Goal: Task Accomplishment & Management: Complete application form

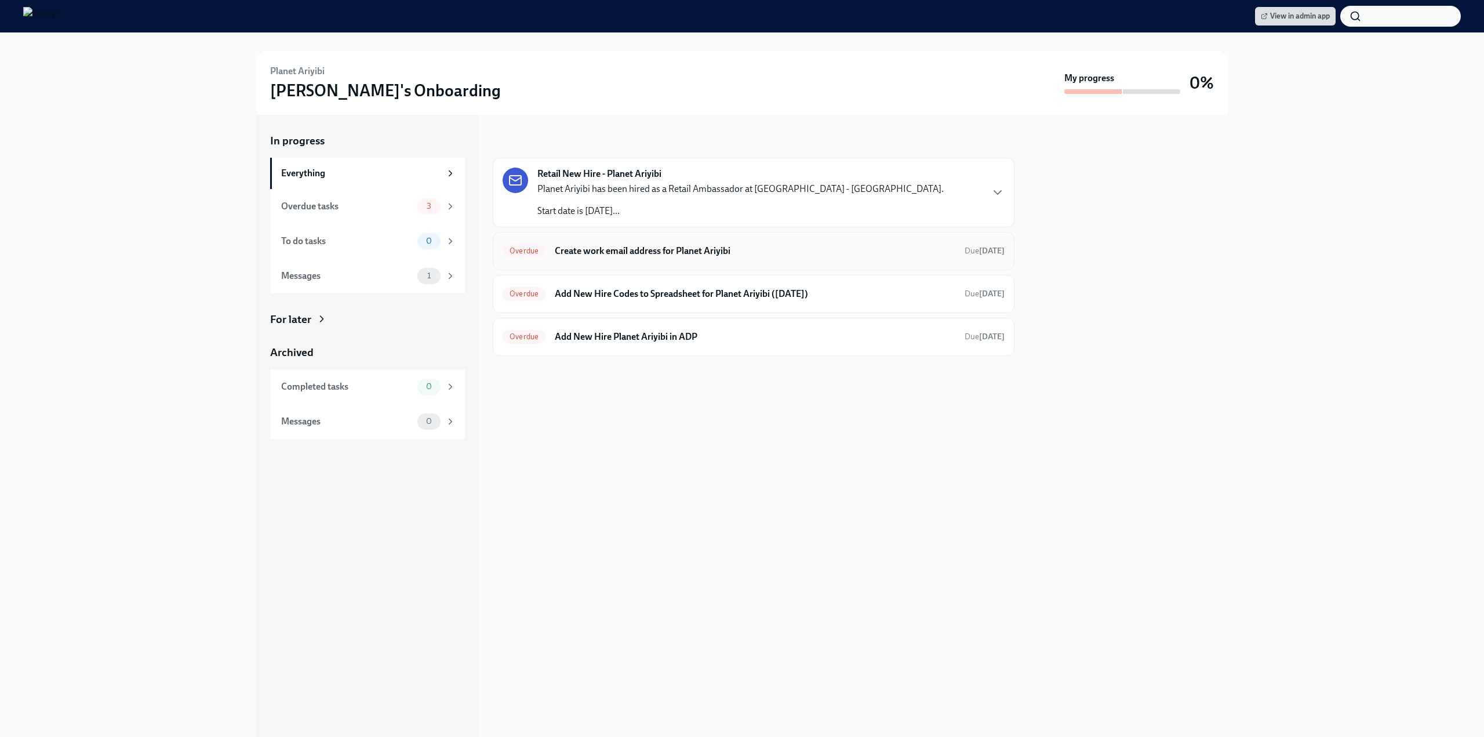
click at [644, 257] on div "Overdue Create work email address for Planet Ariyibi Due [DATE]" at bounding box center [754, 251] width 502 height 19
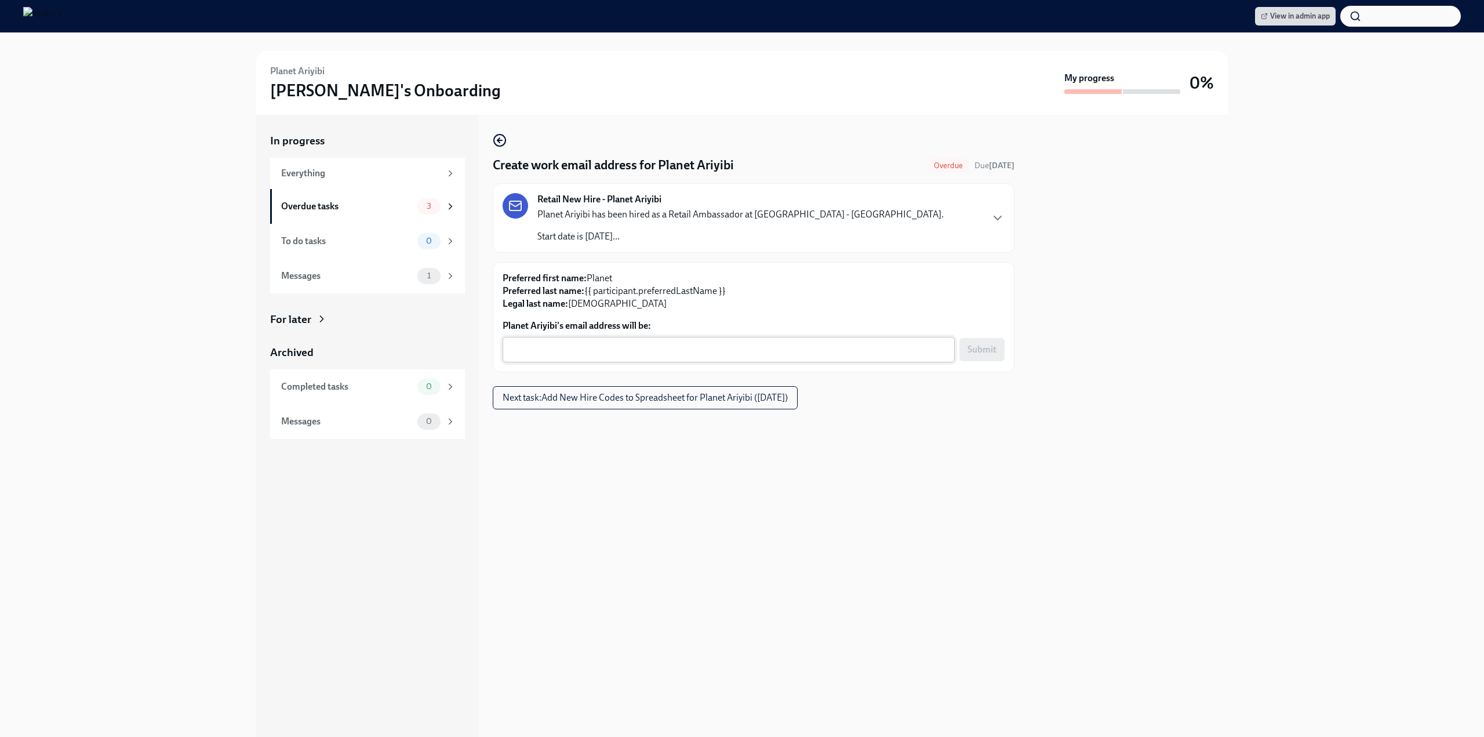
click at [646, 351] on textarea "Planet Ariyibi's email address will be:" at bounding box center [729, 350] width 438 height 14
paste textarea "[EMAIL_ADDRESS]"
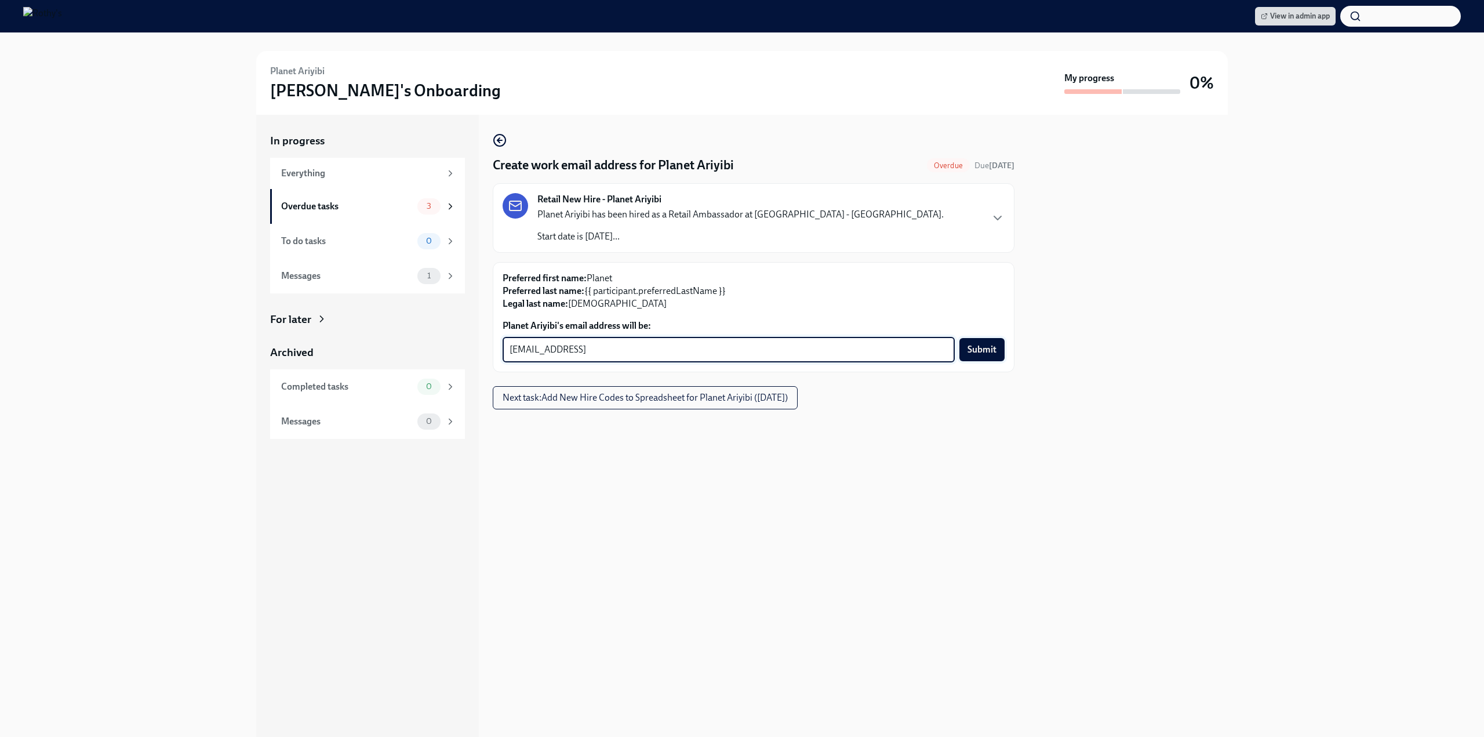
type textarea "[EMAIL_ADDRESS]"
click at [981, 354] on span "Submit" at bounding box center [981, 350] width 29 height 12
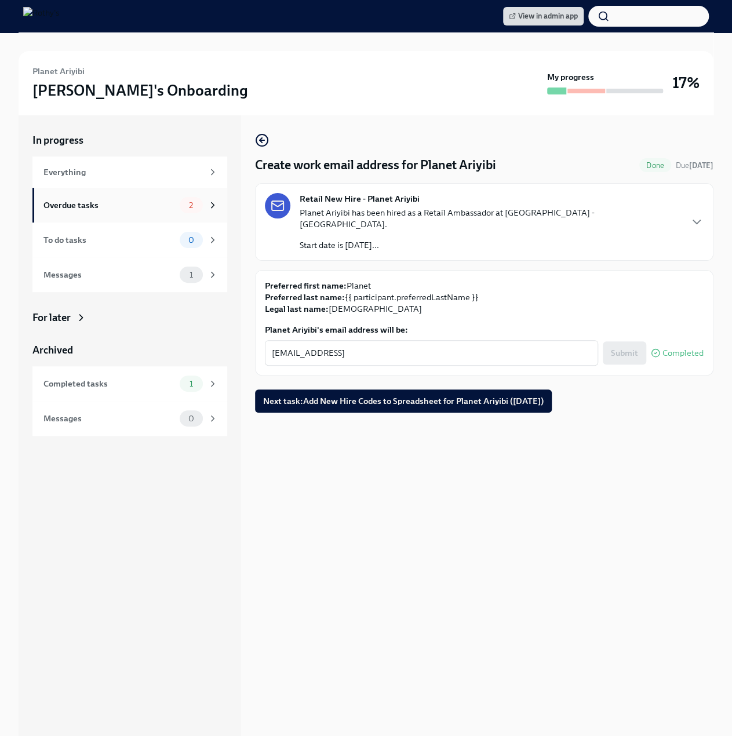
click at [147, 210] on div "Overdue tasks" at bounding box center [109, 205] width 132 height 13
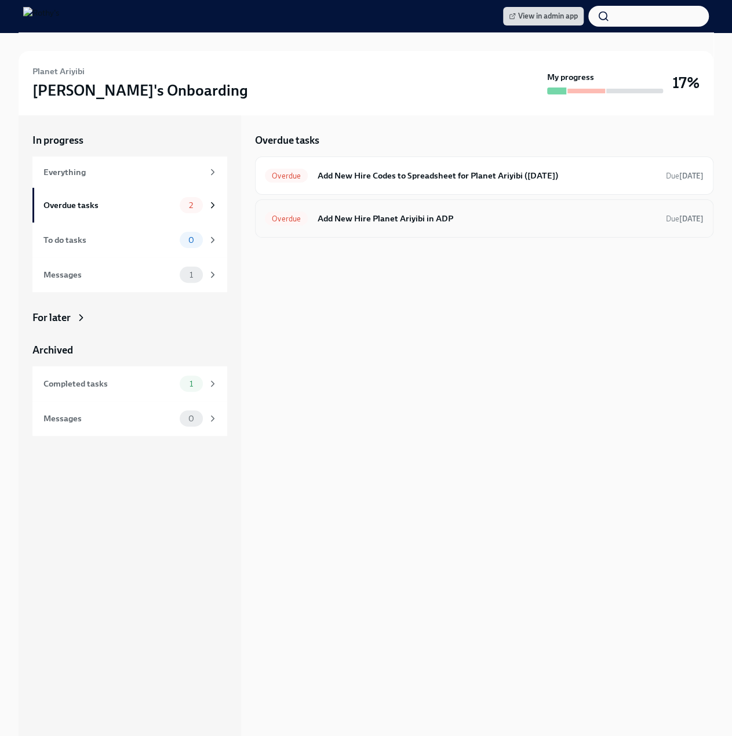
click at [378, 219] on h6 "Add New Hire Planet Ariyibi in ADP" at bounding box center [487, 218] width 340 height 13
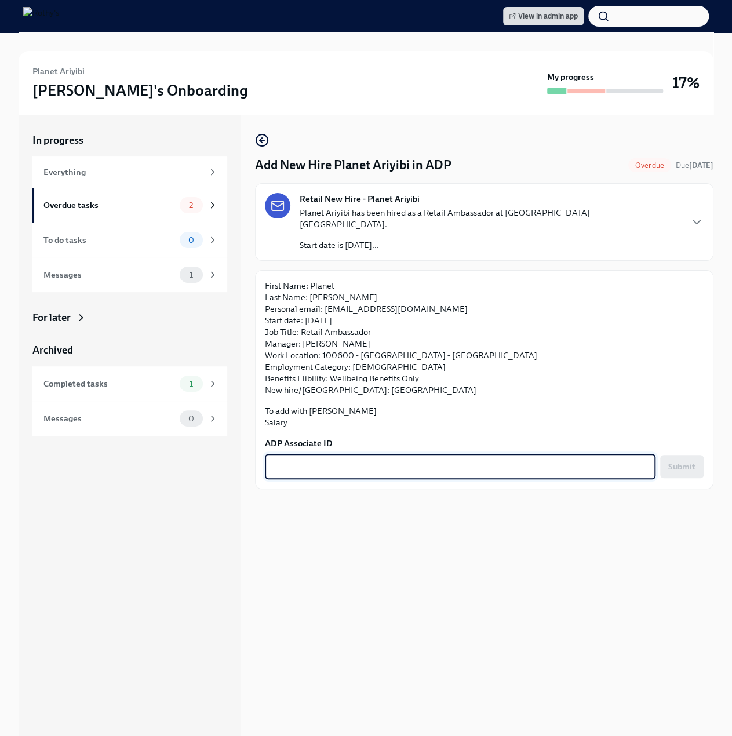
click at [330, 460] on textarea "ADP Associate ID" at bounding box center [460, 467] width 377 height 14
paste textarea "VM9N60SJ5"
type textarea "VM9N60SJ5"
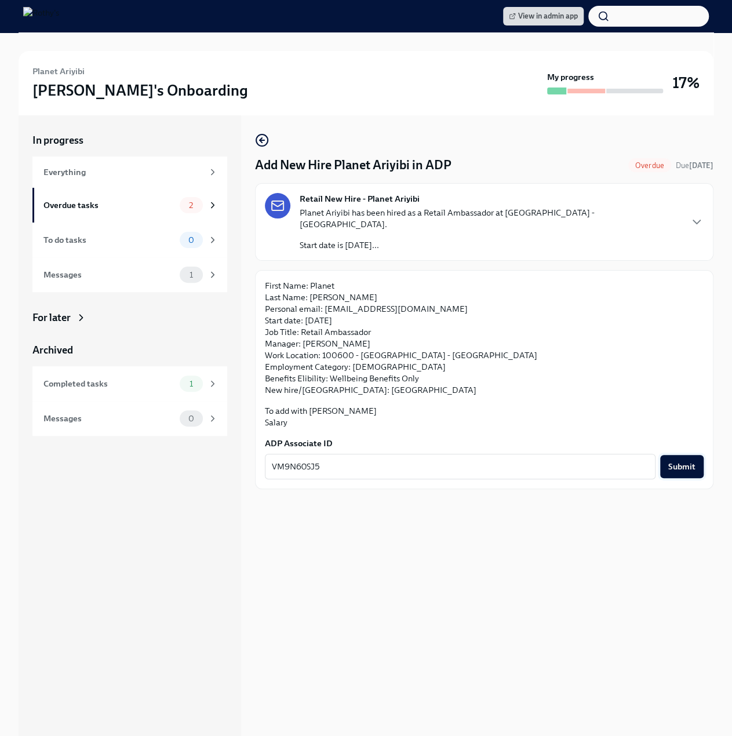
click at [685, 460] on button "Submit" at bounding box center [681, 466] width 43 height 23
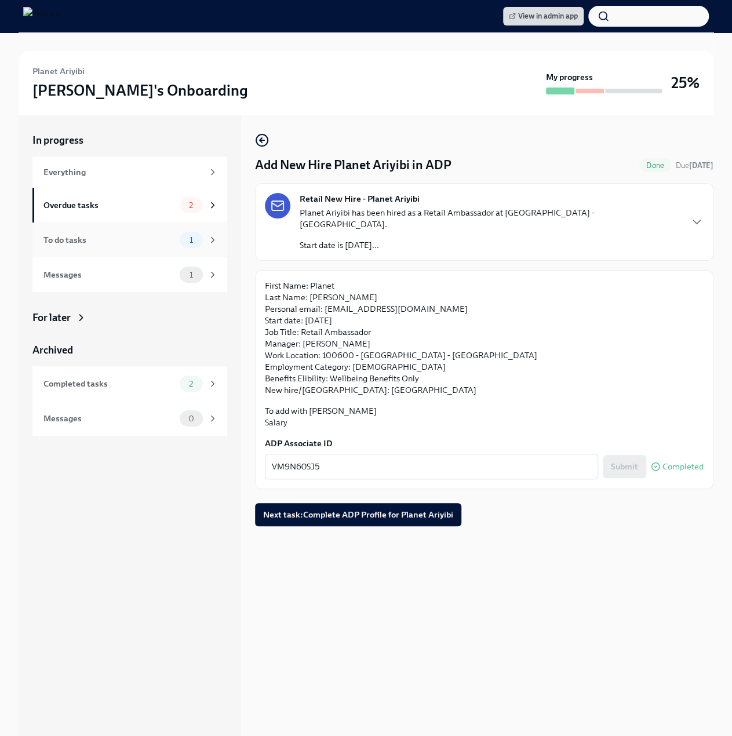
click at [133, 242] on div "To do tasks" at bounding box center [109, 240] width 132 height 13
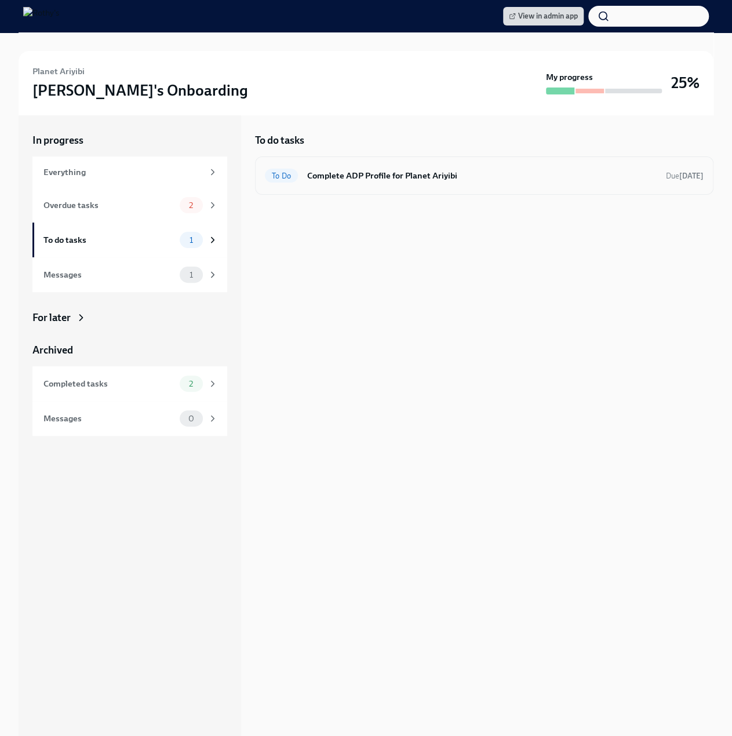
click at [432, 178] on h6 "Complete ADP Profile for Planet Ariyibi" at bounding box center [482, 175] width 350 height 13
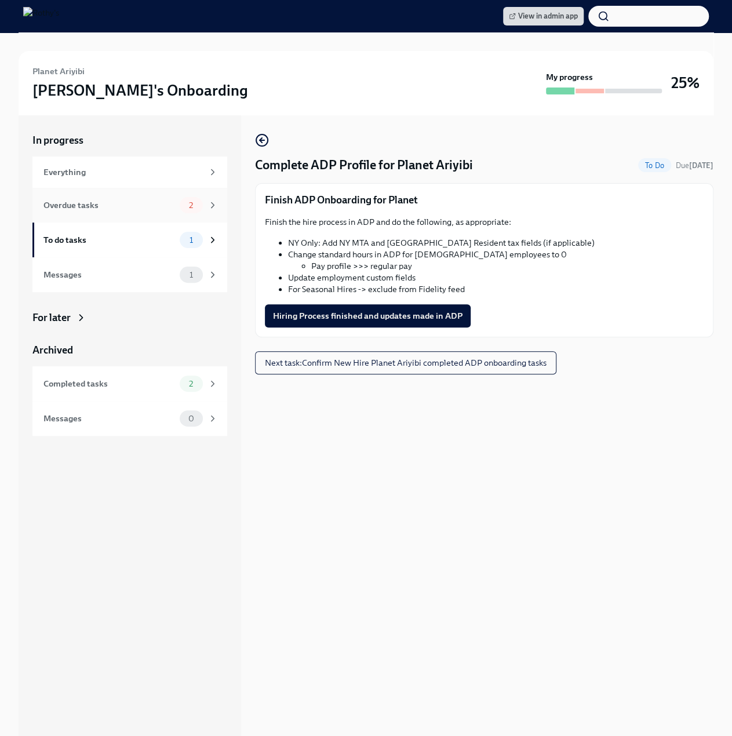
click at [115, 214] on div "Overdue tasks 2" at bounding box center [129, 205] width 195 height 35
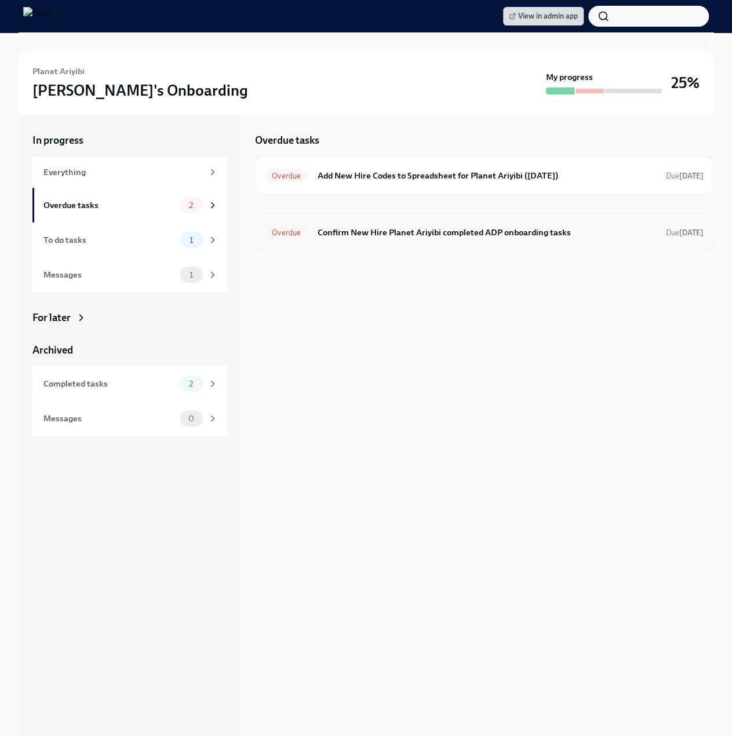
click at [427, 230] on h6 "Confirm New Hire Planet Ariyibi completed ADP onboarding tasks" at bounding box center [487, 232] width 340 height 13
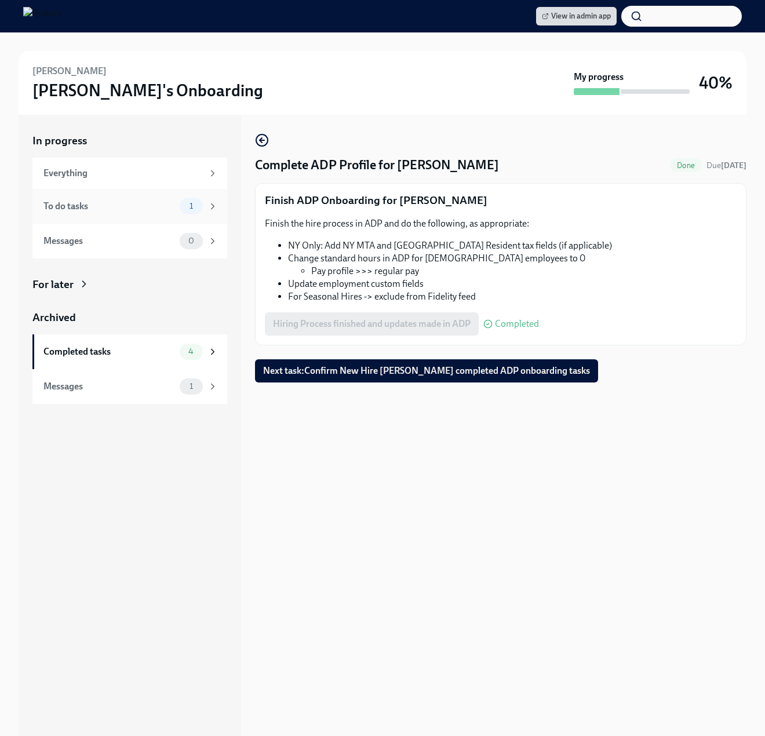
click at [145, 206] on div "To do tasks" at bounding box center [109, 206] width 132 height 13
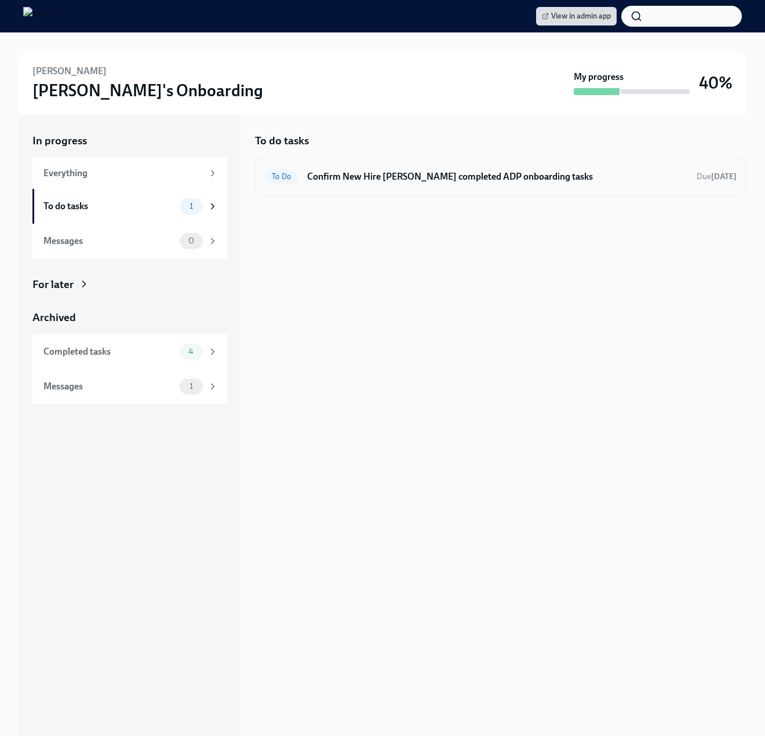
click at [393, 178] on h6 "Confirm New Hire [PERSON_NAME] completed ADP onboarding tasks" at bounding box center [497, 176] width 380 height 13
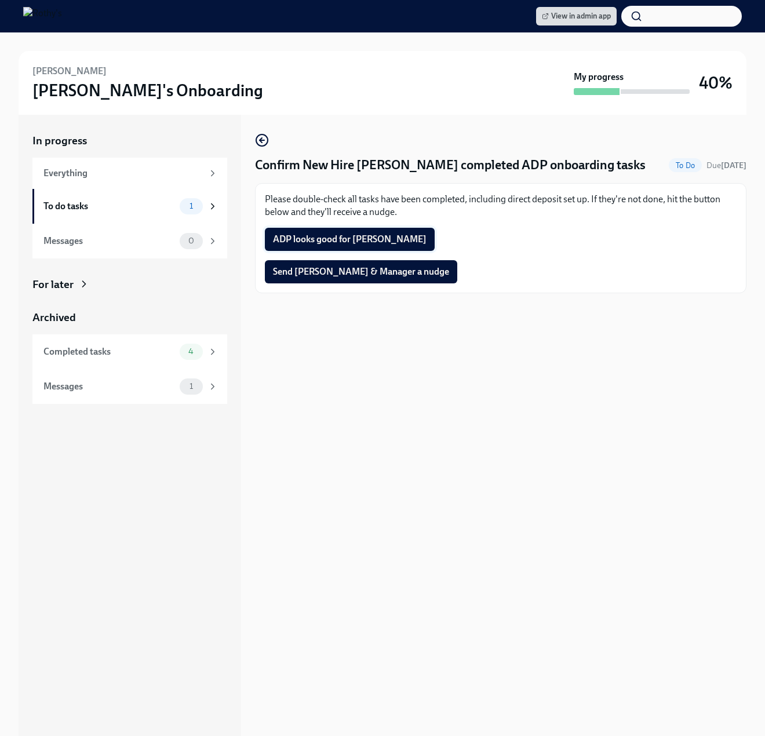
click at [329, 250] on button "ADP looks good for [PERSON_NAME]" at bounding box center [350, 239] width 170 height 23
